Goal: Task Accomplishment & Management: Use online tool/utility

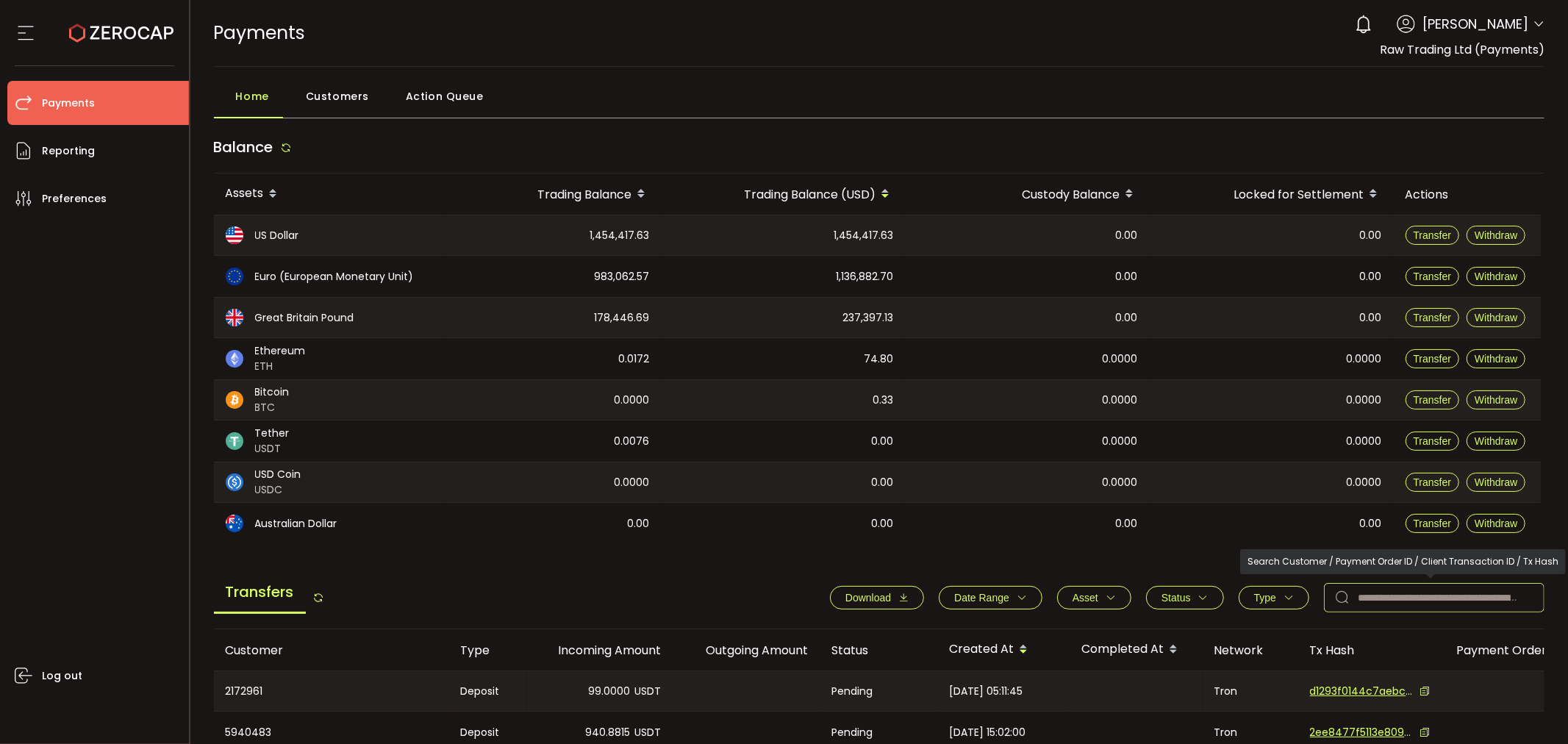
click at [1411, 589] on input "text" at bounding box center [1434, 597] width 221 height 29
paste input "*******"
type input "*******"
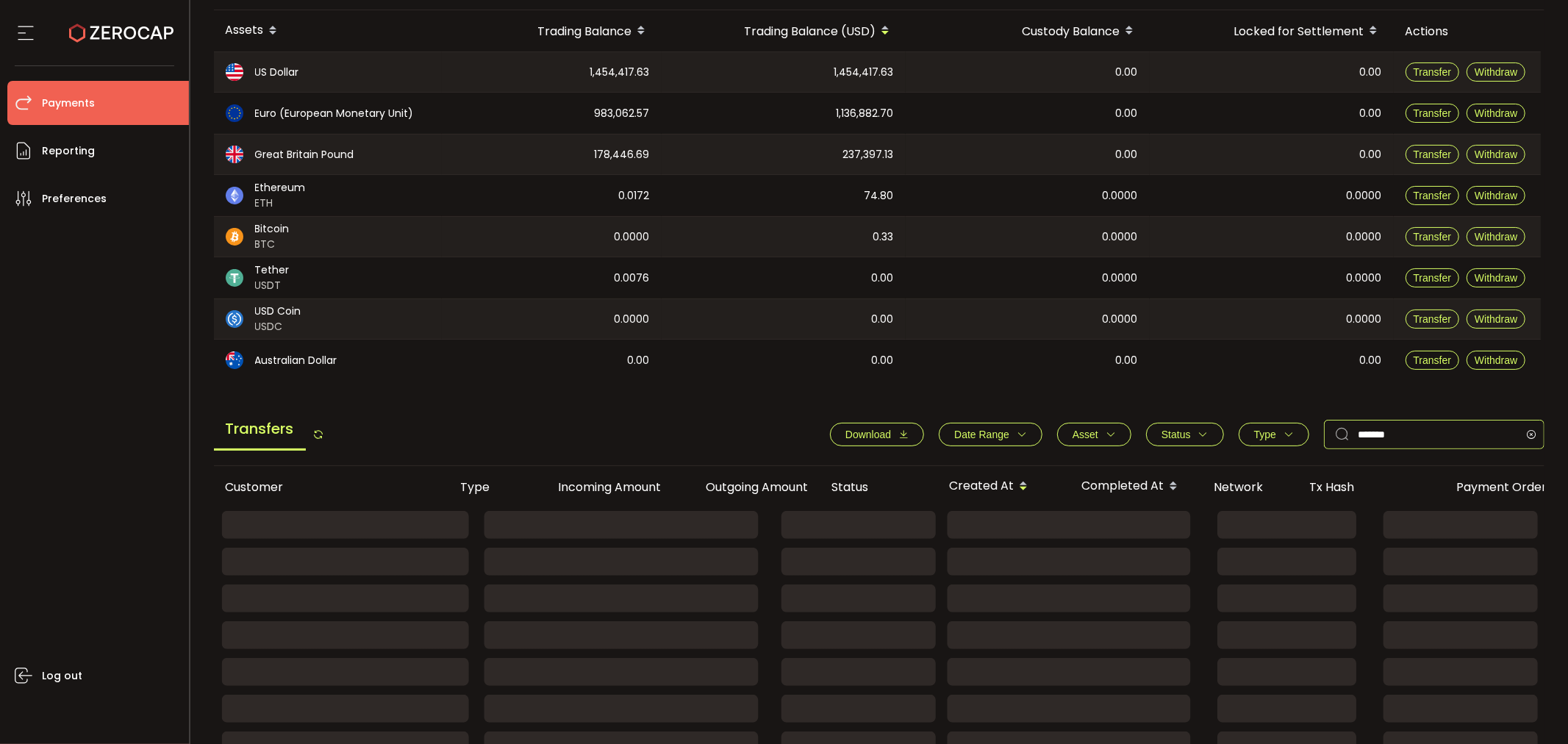
scroll to position [151, 0]
